Goal: Navigation & Orientation: Go to known website

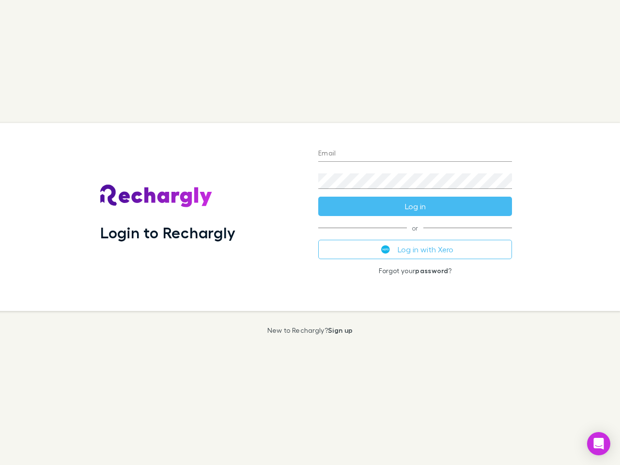
click at [310, 233] on div "Login to Rechargly" at bounding box center [202, 217] width 218 height 188
click at [415, 154] on input "Email" at bounding box center [415, 154] width 194 height 16
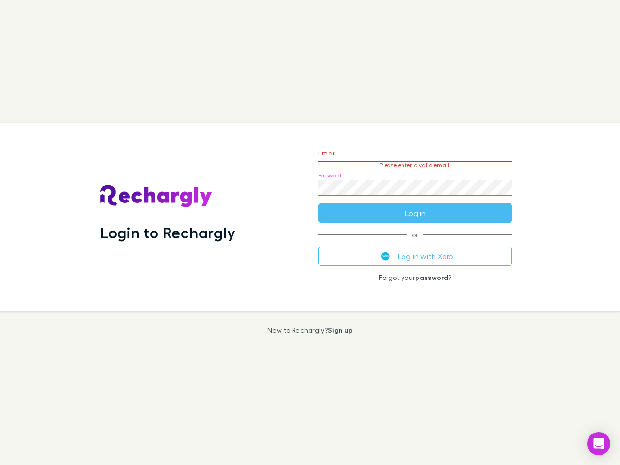
click at [415, 206] on form "Email Please enter a valid email. Password Log in" at bounding box center [415, 181] width 194 height 84
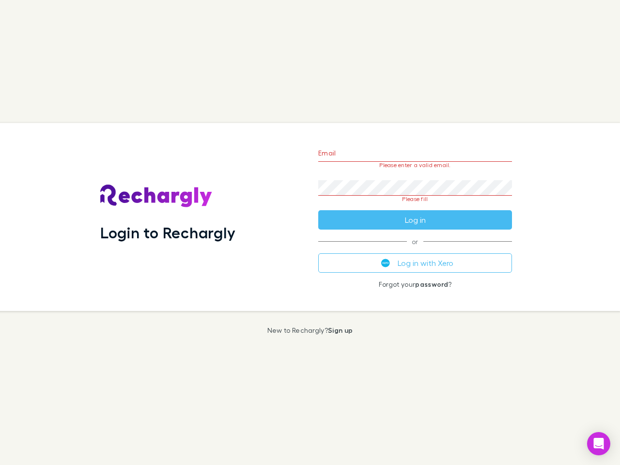
click at [415, 249] on div "Email Please enter a valid email. Password Please fill Log in or Log in with Xe…" at bounding box center [414, 217] width 209 height 188
click at [599, 444] on icon "Open Intercom Messenger" at bounding box center [599, 444] width 10 height 12
